Goal: Information Seeking & Learning: Understand process/instructions

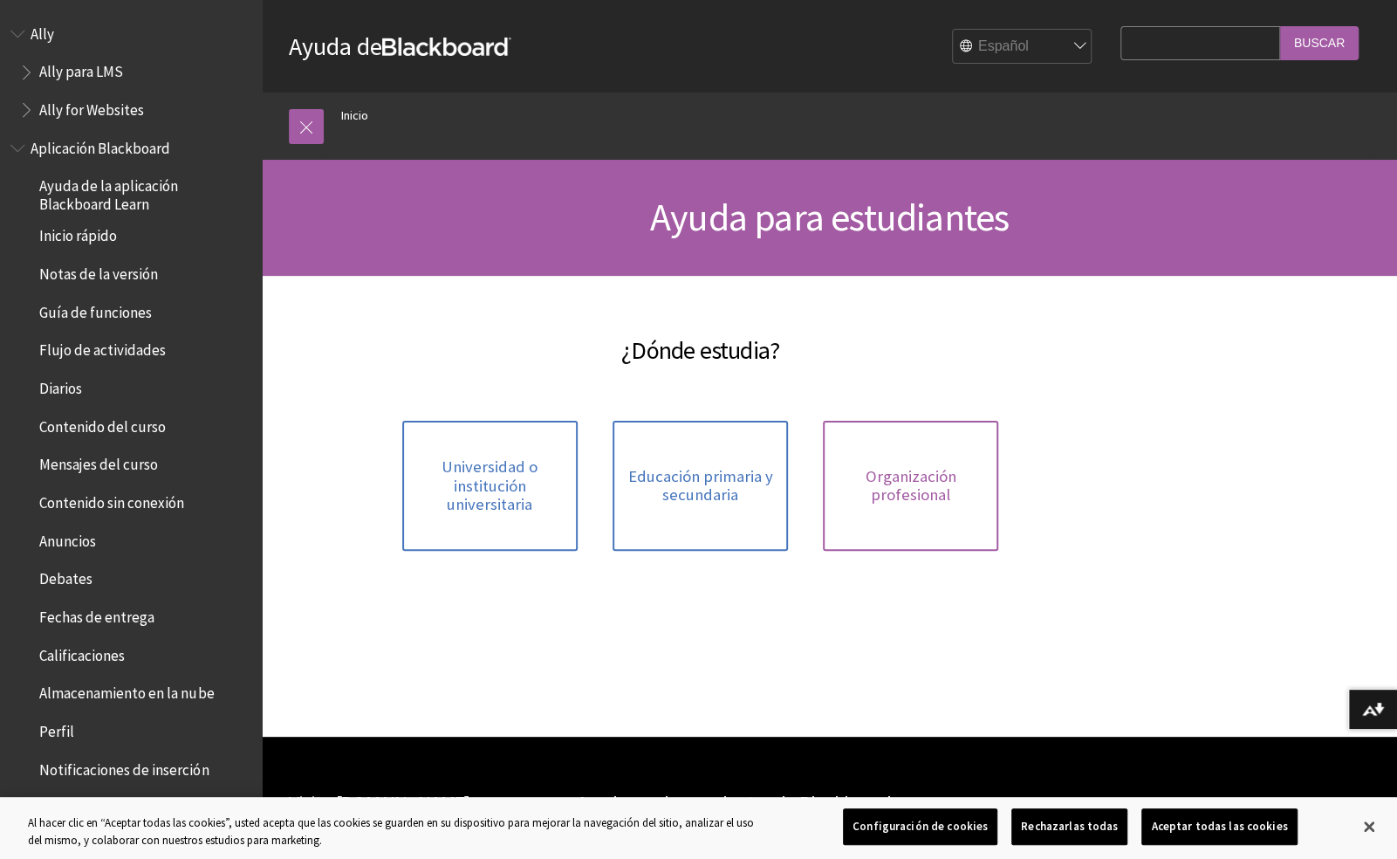
click at [883, 483] on span "Organización profesional" at bounding box center [910, 486] width 154 height 38
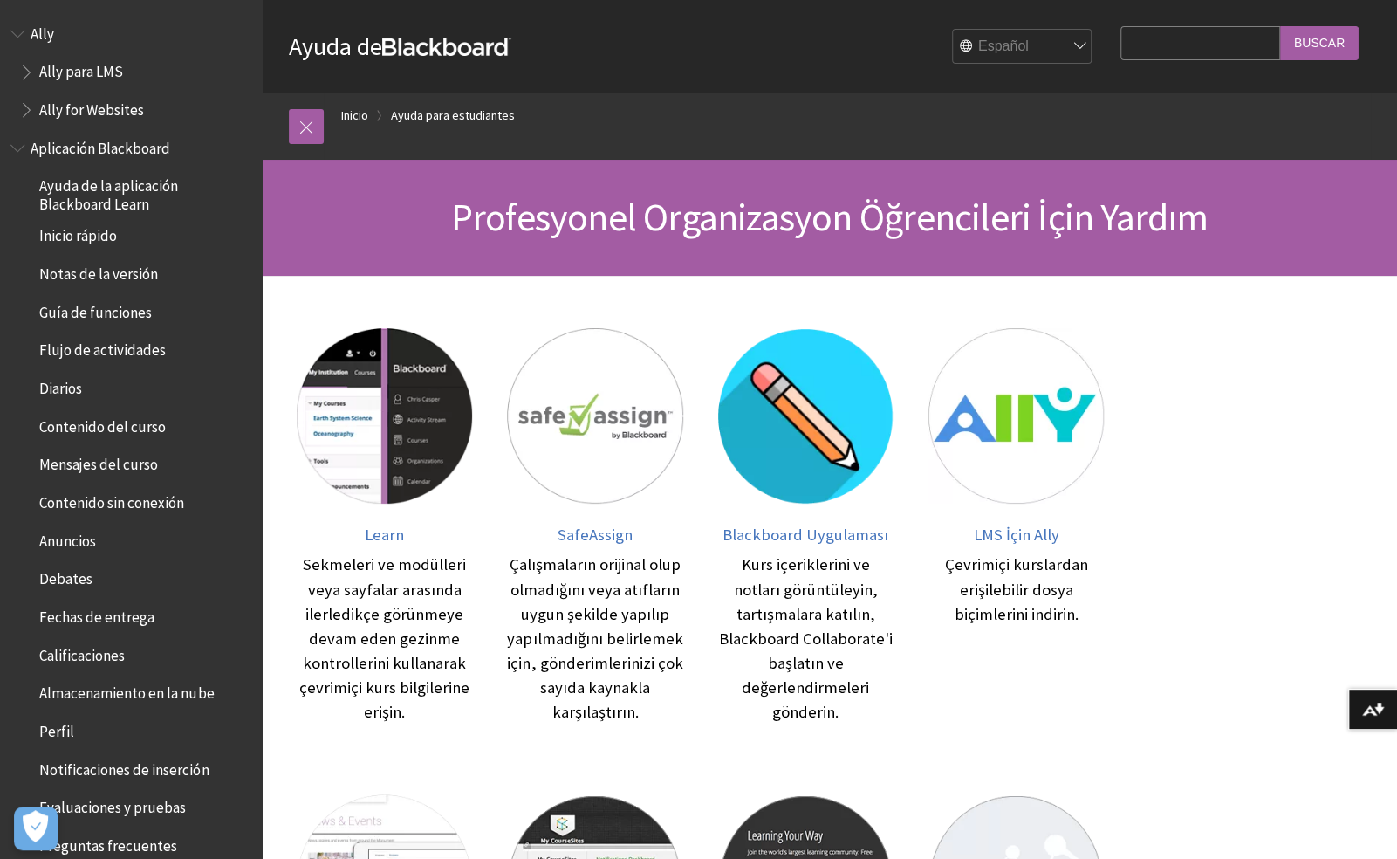
click at [1069, 44] on select "English عربية Català Cymraeg Deutsch Español Suomi Français עברית Italiano 日本語 …" at bounding box center [1023, 47] width 140 height 35
click at [953, 30] on select "English عربية Català Cymraeg Deutsch Español Suomi Français עברית Italiano 日本語 …" at bounding box center [1023, 47] width 140 height 35
click at [100, 189] on span "Ayuda de la aplicación Blackboard Learn" at bounding box center [144, 192] width 210 height 41
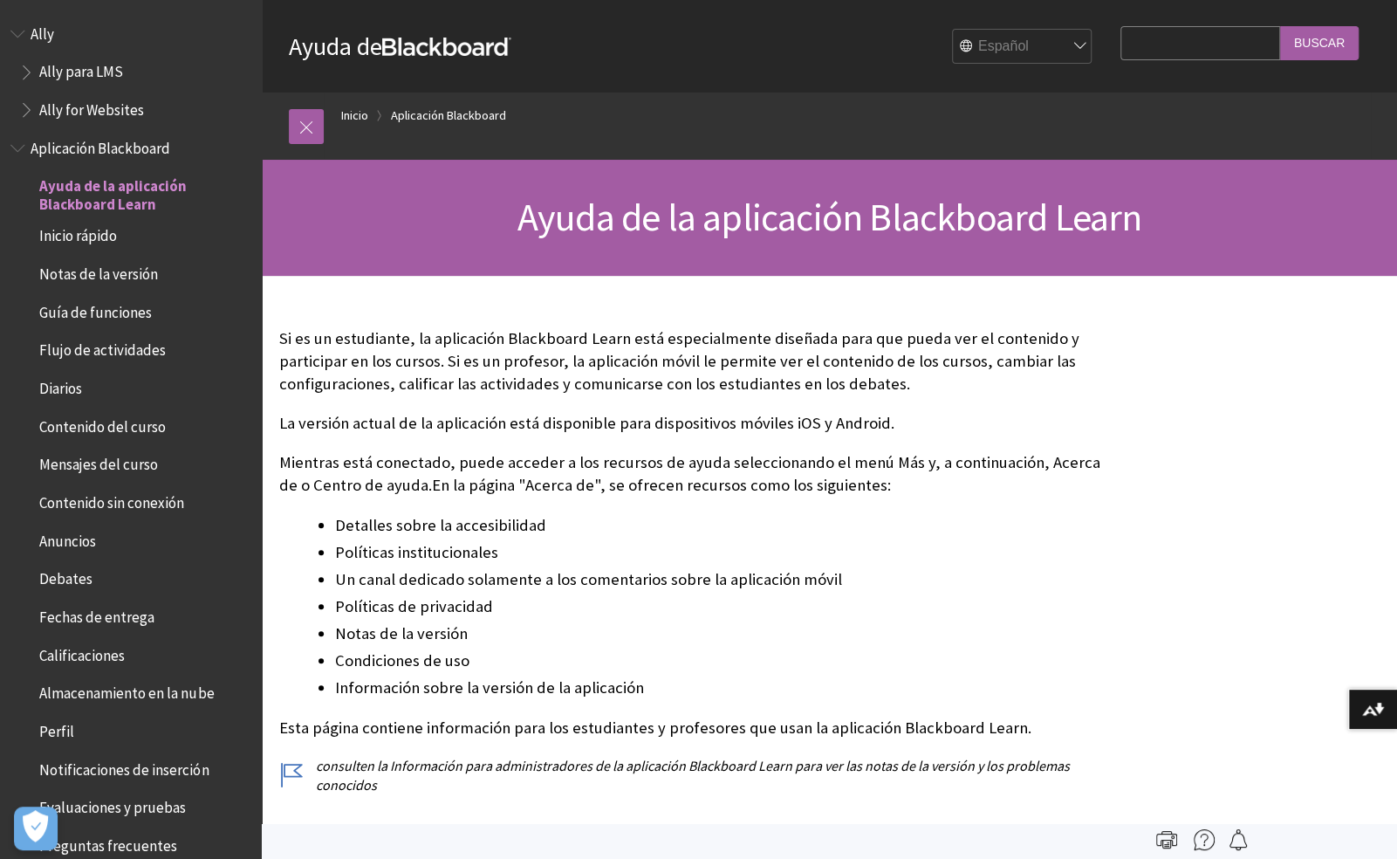
scroll to position [145, 0]
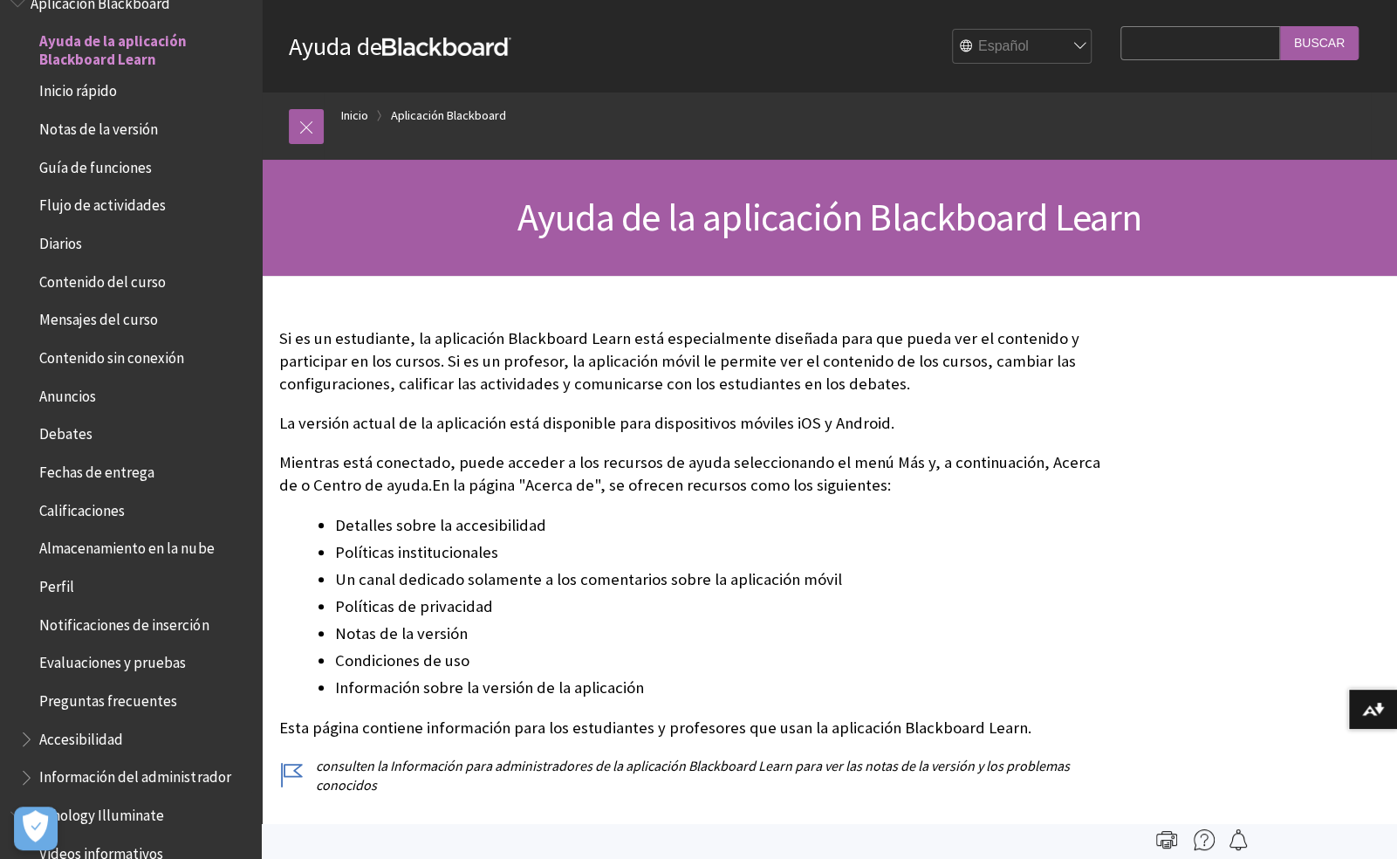
click at [91, 91] on span "Inicio rápido" at bounding box center [78, 89] width 78 height 24
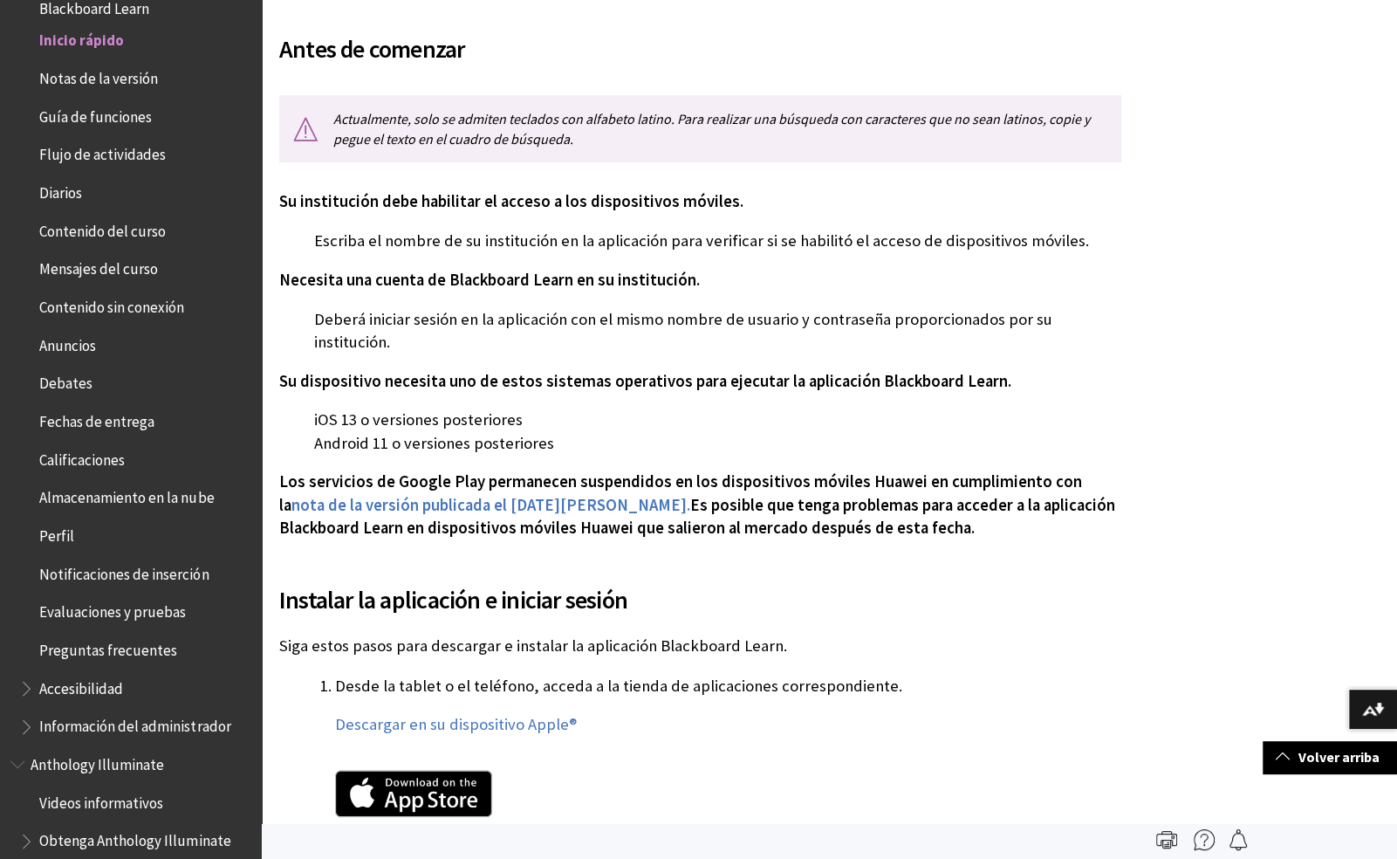
scroll to position [319, 0]
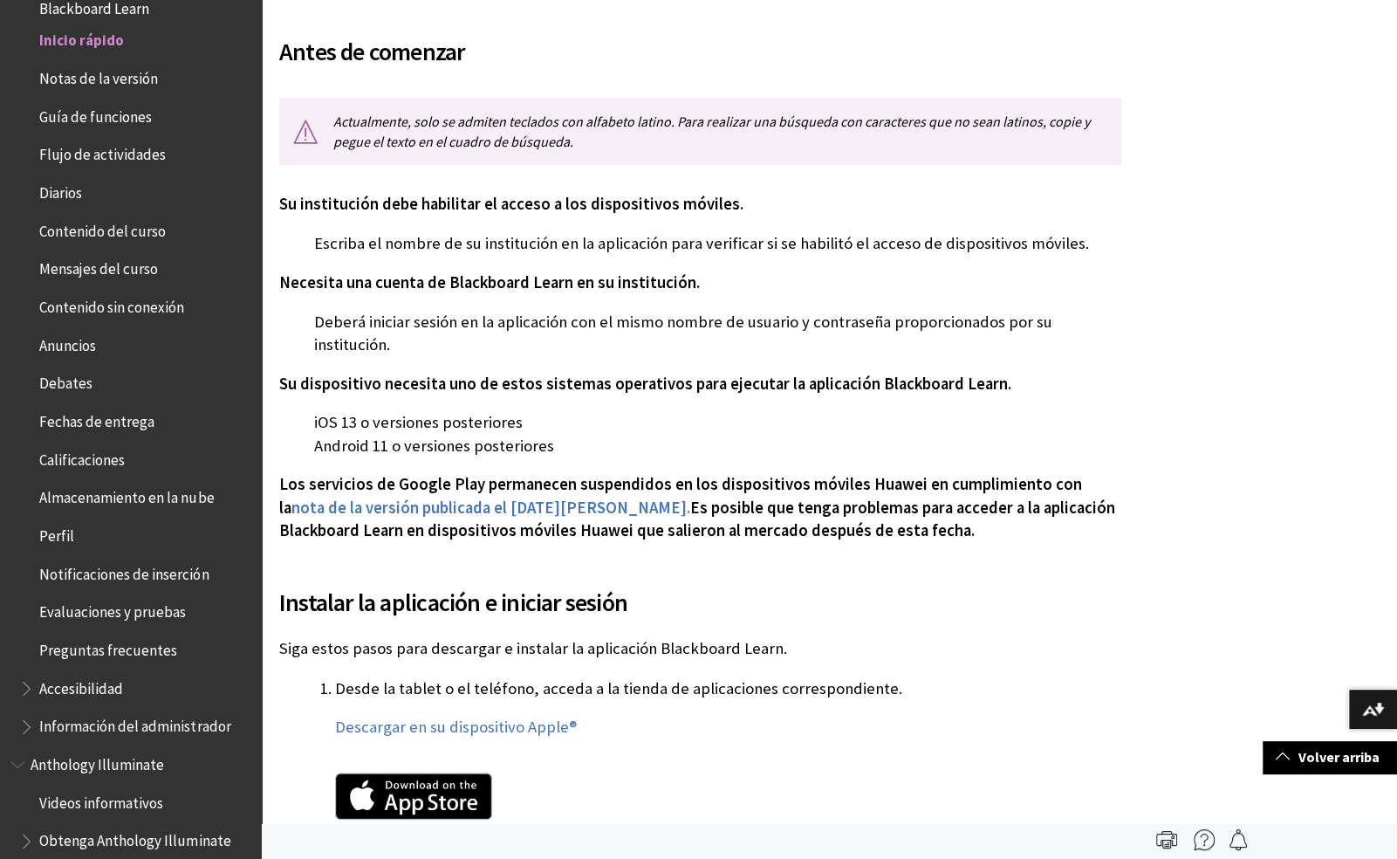
click at [85, 157] on span "Flujo de actividades" at bounding box center [102, 152] width 127 height 24
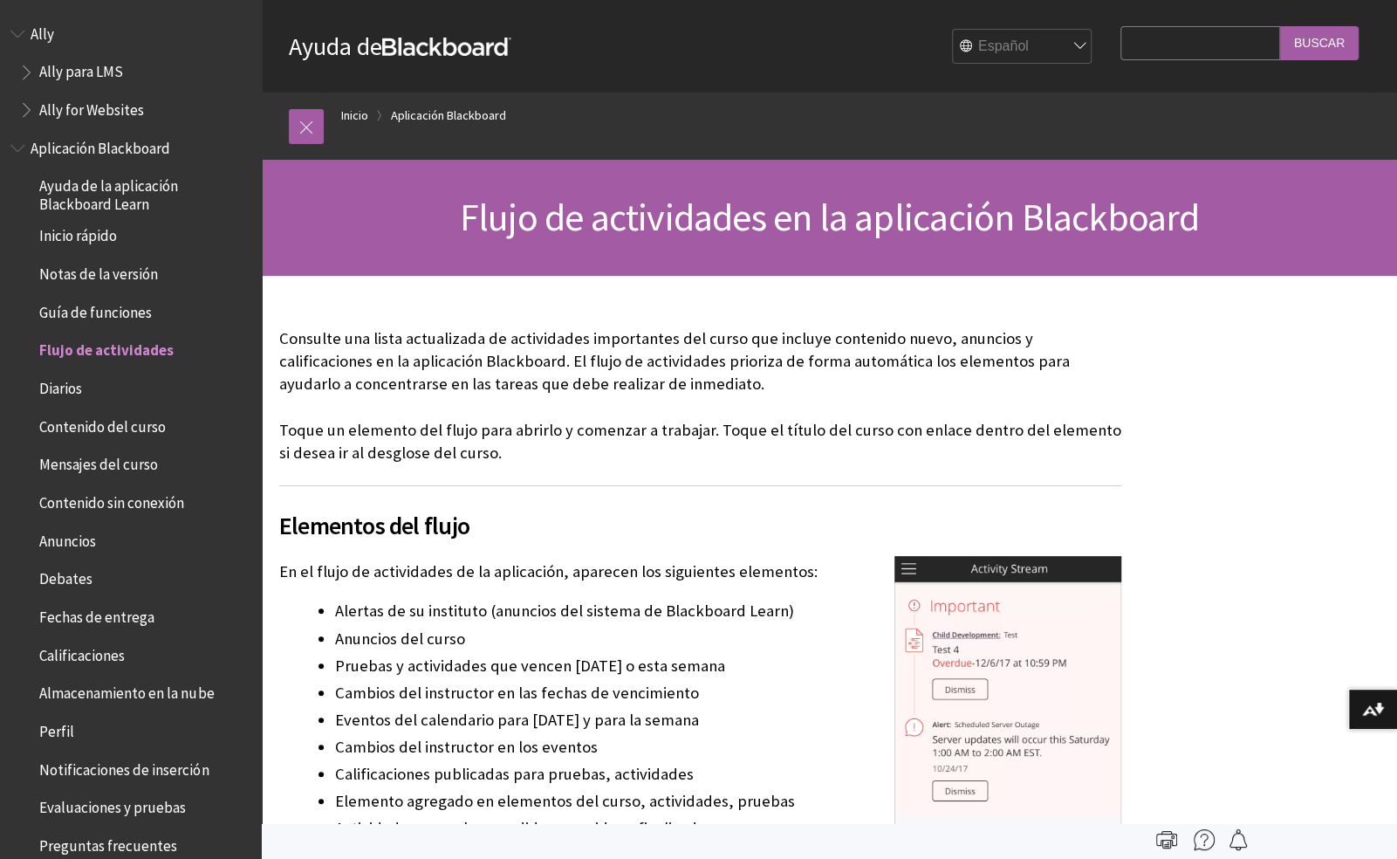
scroll to position [309, 0]
